Goal: Information Seeking & Learning: Learn about a topic

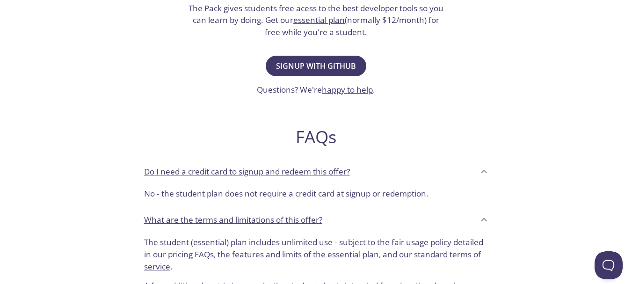
scroll to position [242, 0]
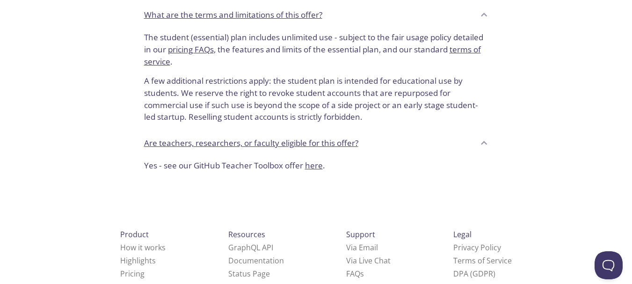
click at [373, 156] on div "Yes - see our GitHub Teacher Toolbox offer here ." at bounding box center [316, 167] width 359 height 23
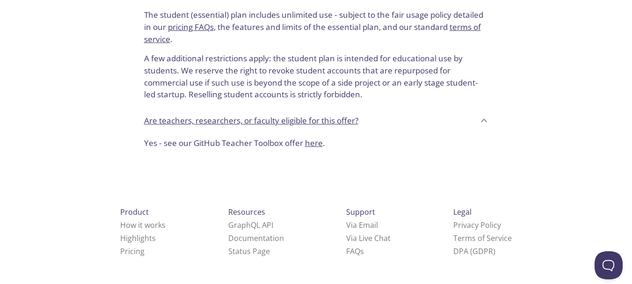
click at [373, 137] on div "Yes - see our GitHub Teacher Toolbox offer here ." at bounding box center [316, 144] width 359 height 23
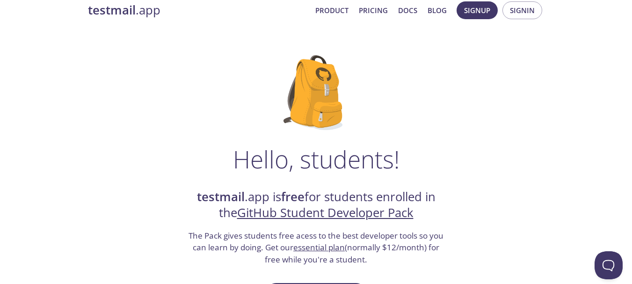
scroll to position [0, 0]
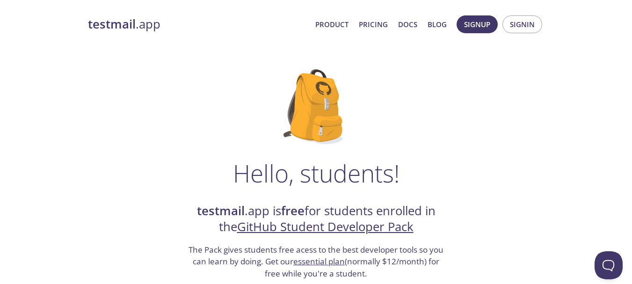
click at [142, 25] on link "testmail .app" at bounding box center [198, 24] width 220 height 16
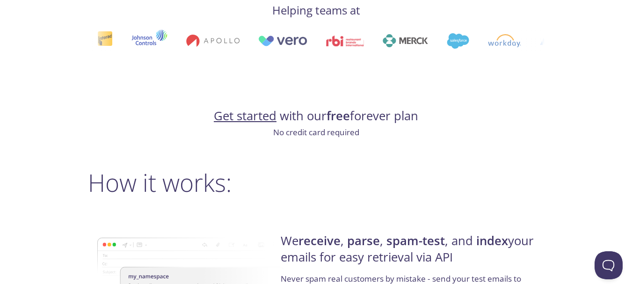
scroll to position [592, 0]
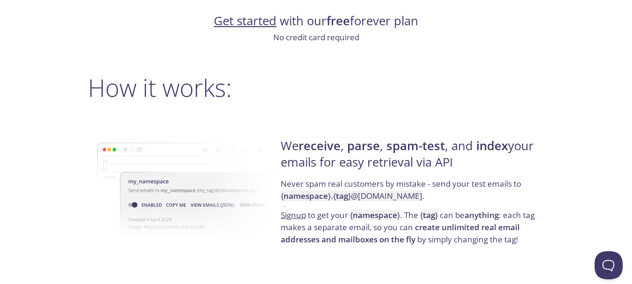
click at [427, 127] on div "We receive , parse , spam-test , and index your emails for easy retrieval via A…" at bounding box center [411, 191] width 266 height 151
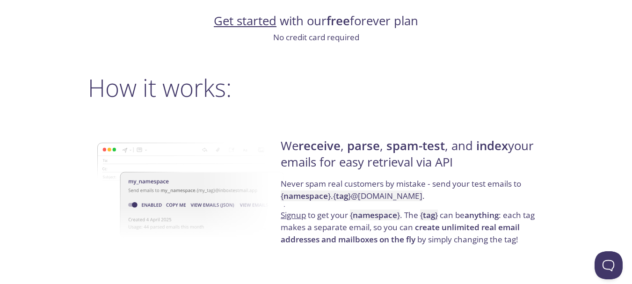
click at [427, 127] on div "We receive , parse , spam-test , and index your emails for easy retrieval via A…" at bounding box center [411, 191] width 266 height 151
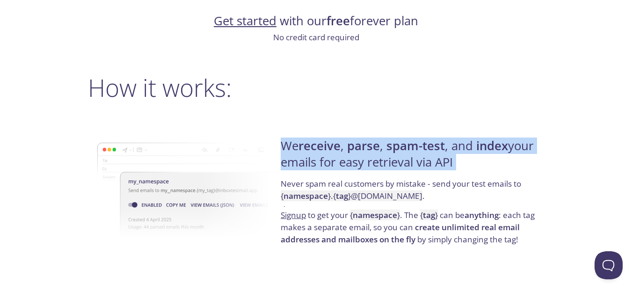
click at [427, 127] on div "We receive , parse , spam-test , and index your emails for easy retrieval via A…" at bounding box center [411, 191] width 266 height 151
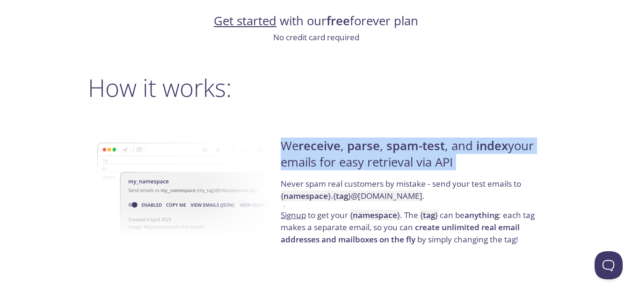
click at [427, 127] on div "We receive , parse , spam-test , and index your emails for easy retrieval via A…" at bounding box center [411, 191] width 266 height 151
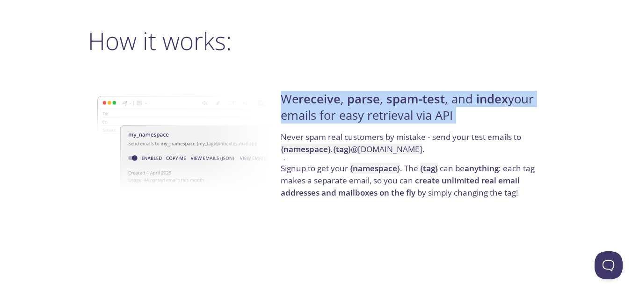
scroll to position [673, 0]
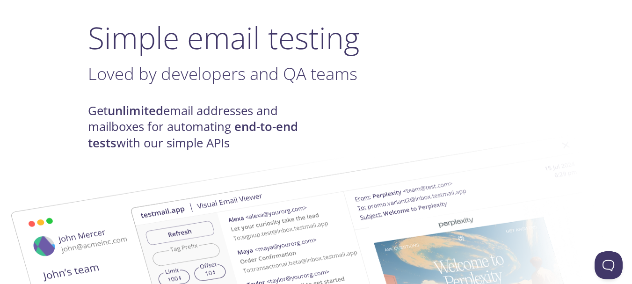
scroll to position [0, 0]
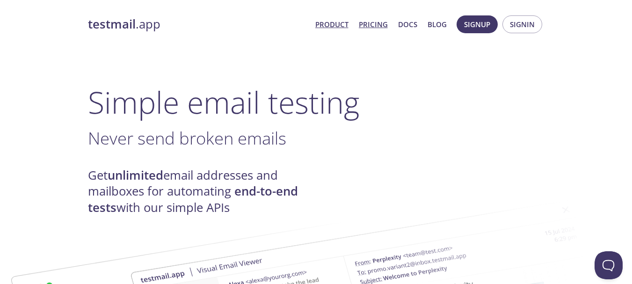
click at [384, 25] on link "Pricing" at bounding box center [373, 24] width 29 height 12
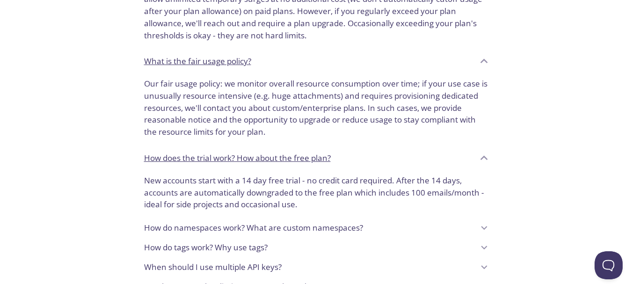
scroll to position [541, 0]
